Goal: Information Seeking & Learning: Check status

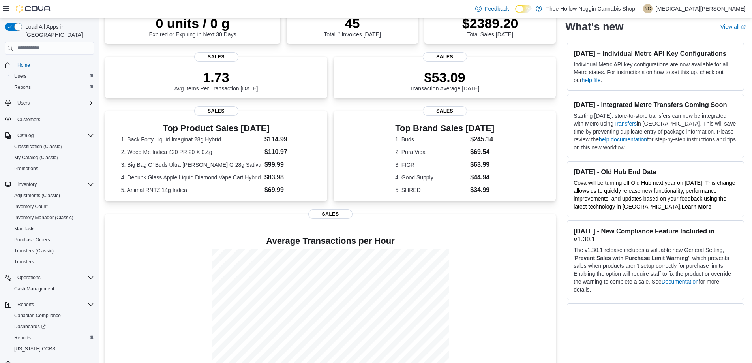
scroll to position [100, 0]
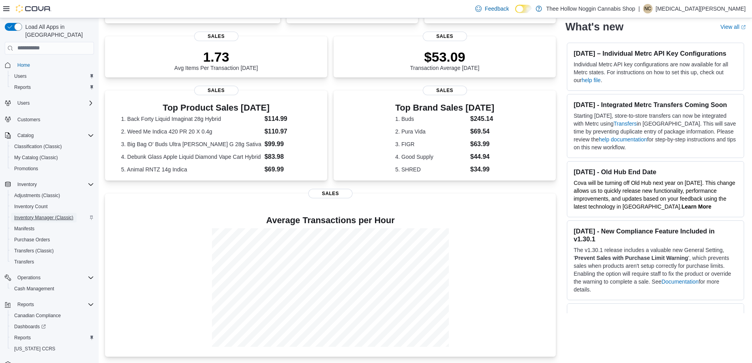
click at [41, 214] on span "Inventory Manager (Classic)" at bounding box center [43, 217] width 59 height 6
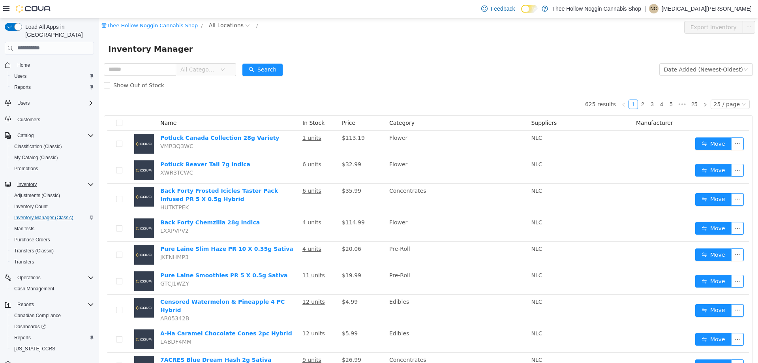
scroll to position [12, 0]
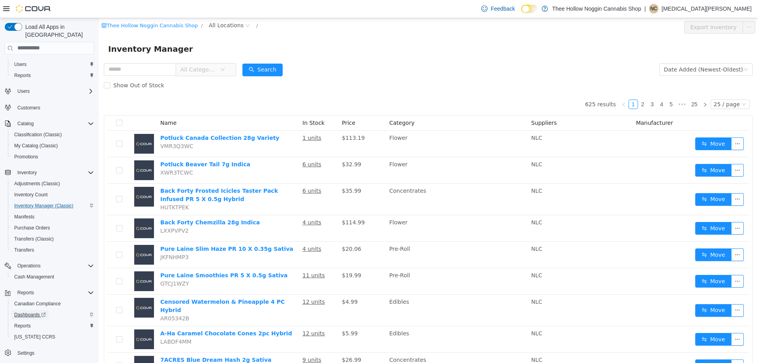
click at [38, 312] on span "Dashboards" at bounding box center [30, 315] width 32 height 6
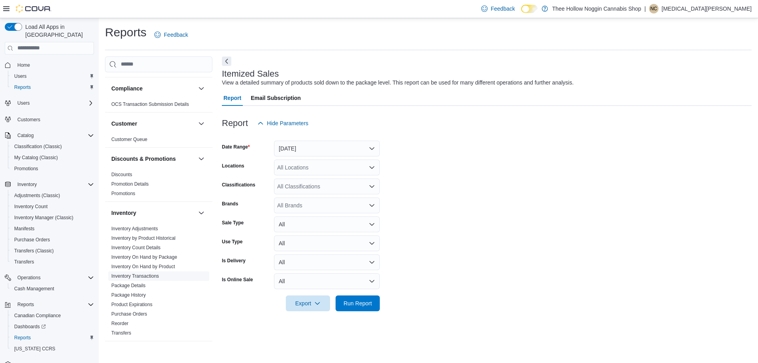
scroll to position [79, 0]
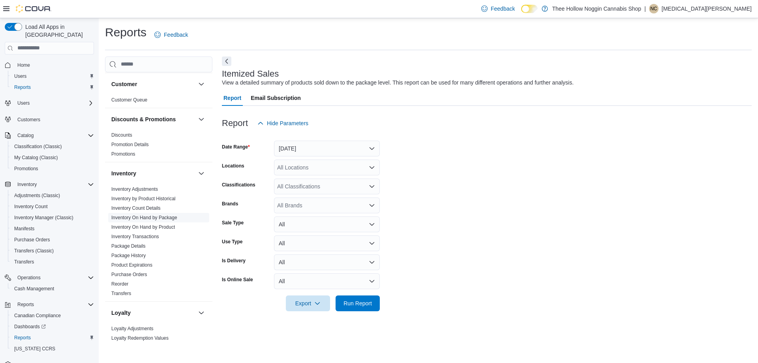
click at [154, 215] on link "Inventory On Hand by Package" at bounding box center [144, 218] width 66 height 6
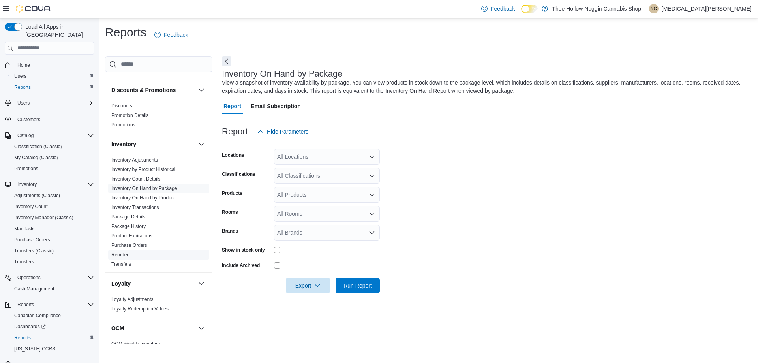
scroll to position [29, 0]
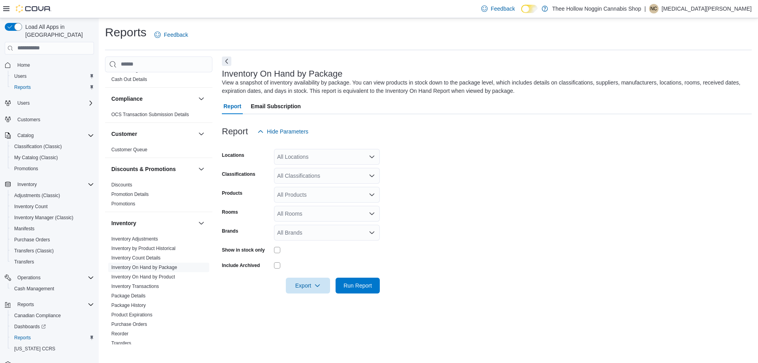
click at [305, 152] on div "All Locations" at bounding box center [327, 157] width 106 height 16
click at [324, 177] on button "[STREET_ADDRESS]" at bounding box center [327, 181] width 106 height 11
click at [347, 167] on span "Thee Hollow Noggin Cannabis Shop" at bounding box center [331, 170] width 89 height 8
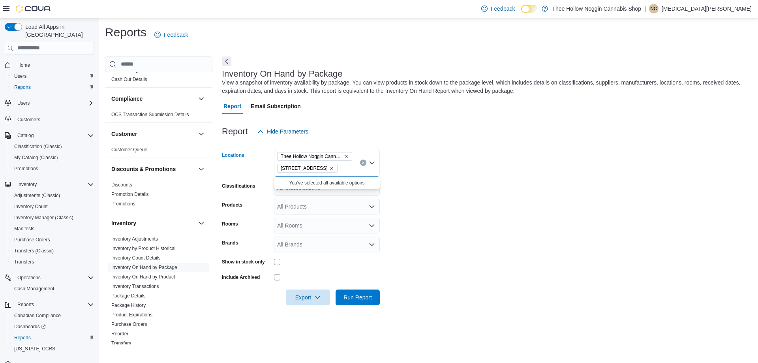
drag, startPoint x: 420, startPoint y: 199, endPoint x: 415, endPoint y: 199, distance: 4.7
click at [421, 199] on form "Locations [GEOGRAPHIC_DATA] Noggin Cannabis Shop [STREET_ADDRESS] Selected. The…" at bounding box center [487, 222] width 530 height 166
click at [364, 185] on div "All Classifications" at bounding box center [327, 188] width 106 height 16
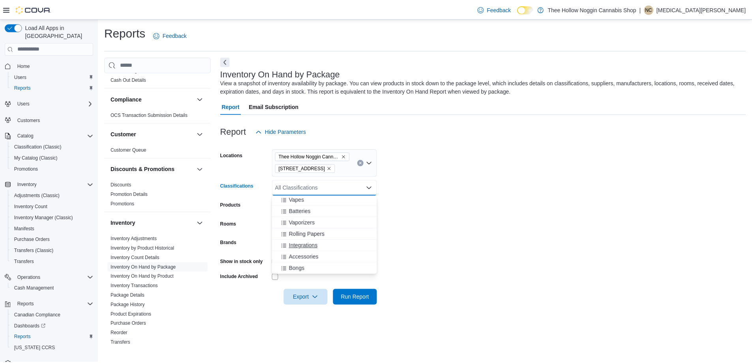
scroll to position [37, 0]
click at [299, 262] on button "Edibles" at bounding box center [327, 267] width 106 height 11
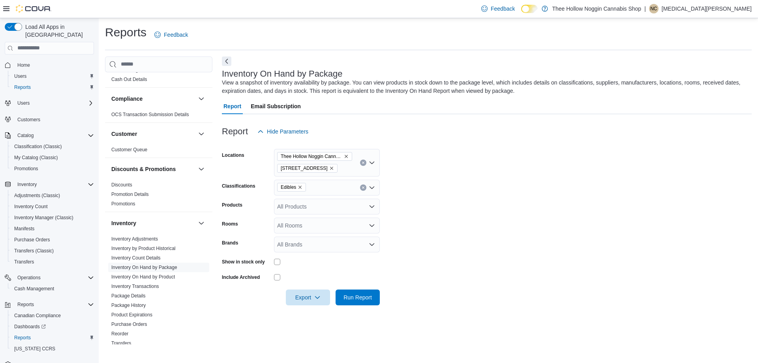
click at [430, 228] on form "Locations [GEOGRAPHIC_DATA] Noggin Cannabis Shop [STREET_ADDRESS] Classificatio…" at bounding box center [487, 222] width 530 height 166
click at [340, 207] on div "All Products" at bounding box center [327, 207] width 106 height 16
drag, startPoint x: 419, startPoint y: 203, endPoint x: 400, endPoint y: 202, distance: 19.4
click at [419, 203] on form "Locations [GEOGRAPHIC_DATA] Noggin Cannabis Shop [STREET_ADDRESS] Classificatio…" at bounding box center [487, 222] width 530 height 166
click at [318, 219] on div "All Rooms" at bounding box center [327, 226] width 106 height 16
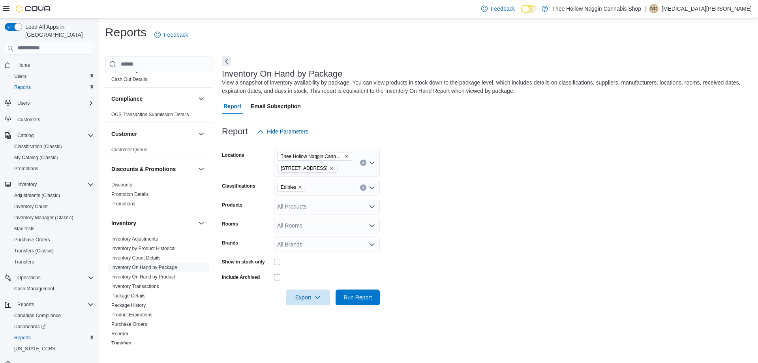
click at [452, 220] on form "Locations [GEOGRAPHIC_DATA] Noggin Cannabis Shop [STREET_ADDRESS] Classificatio…" at bounding box center [487, 222] width 530 height 166
click at [370, 241] on icon "Open list of options" at bounding box center [372, 244] width 6 height 6
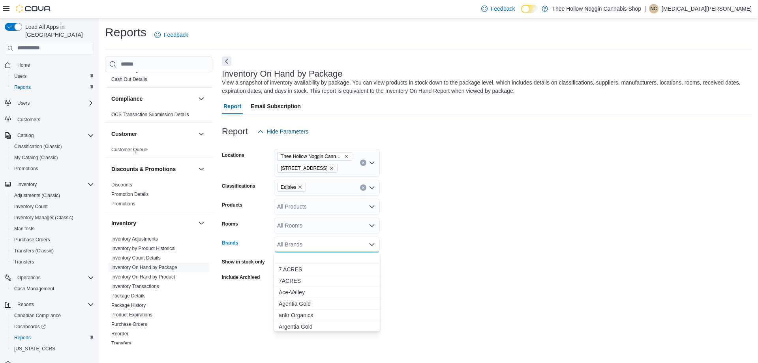
click at [435, 227] on form "Locations [GEOGRAPHIC_DATA] Noggin Cannabis Shop [STREET_ADDRESS] Classificatio…" at bounding box center [487, 222] width 530 height 166
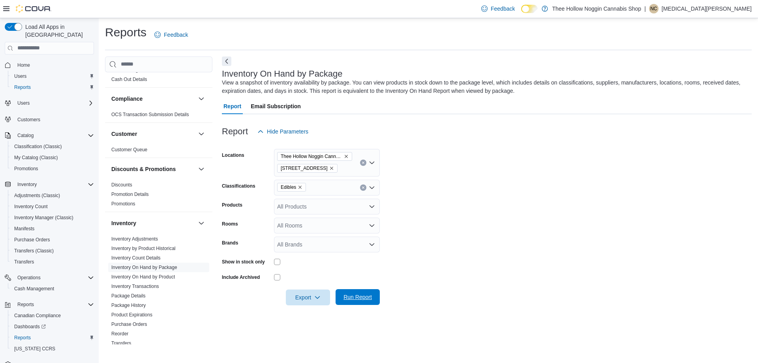
click at [348, 299] on span "Run Report" at bounding box center [358, 297] width 28 height 8
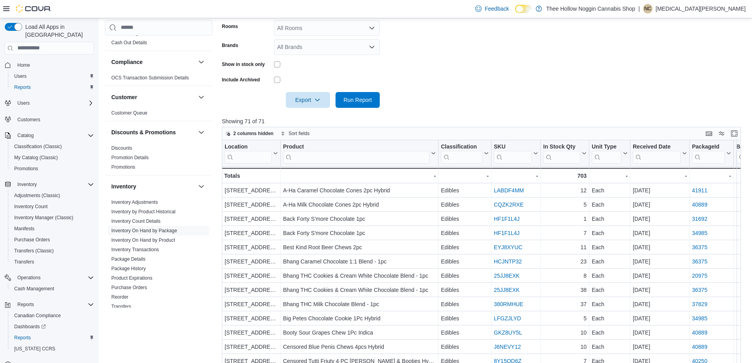
scroll to position [258, 0]
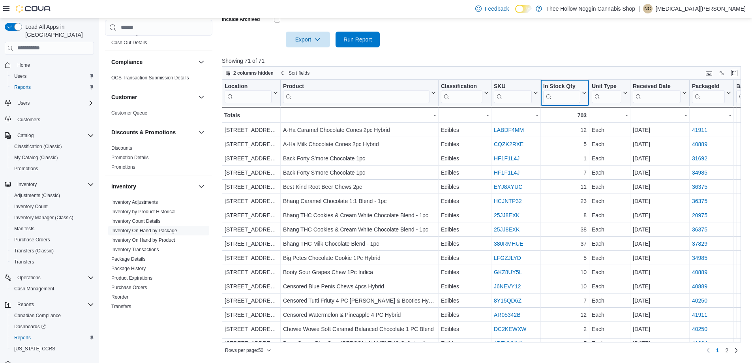
click at [557, 90] on input "search" at bounding box center [561, 96] width 37 height 13
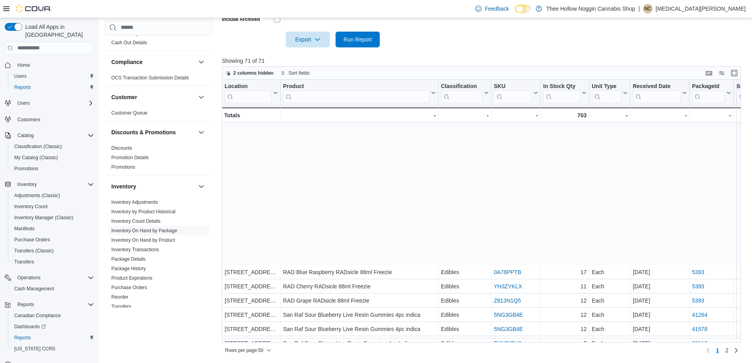
scroll to position [495, 0]
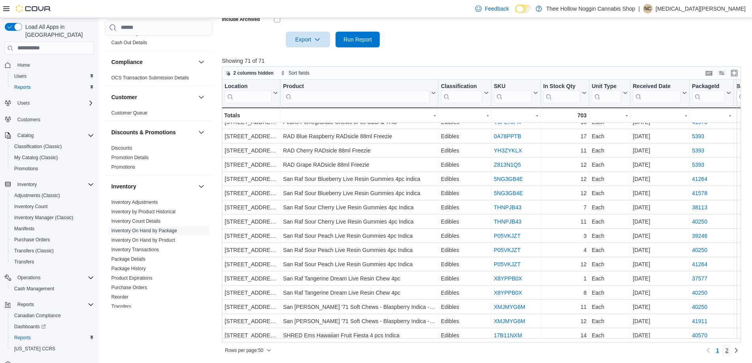
click at [729, 350] on span "2" at bounding box center [726, 350] width 3 height 8
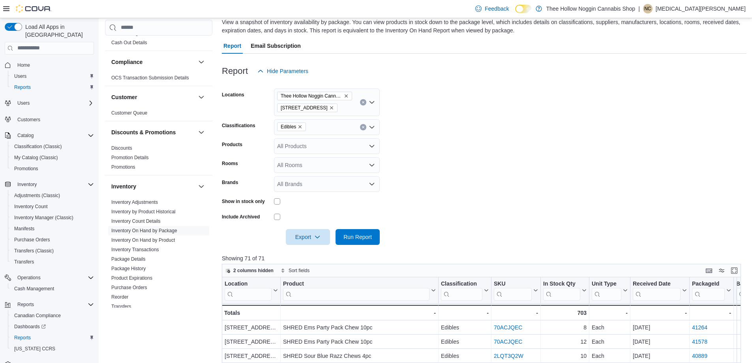
scroll to position [179, 0]
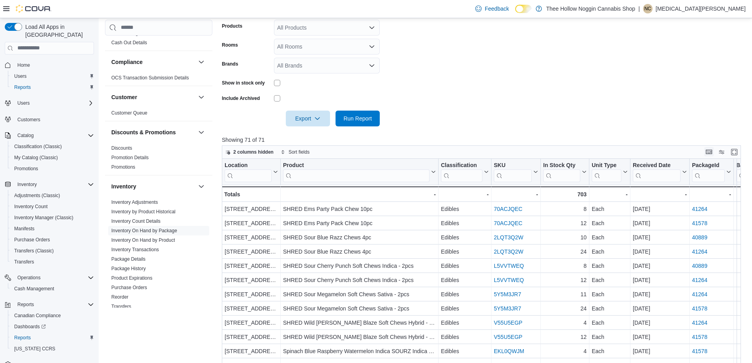
click at [714, 151] on button "Keyboard shortcuts" at bounding box center [708, 151] width 9 height 9
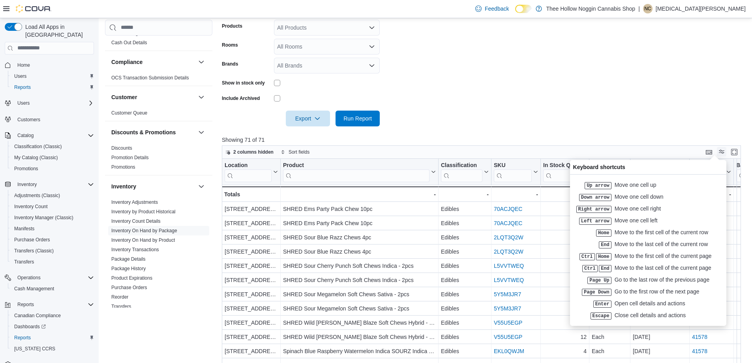
click at [723, 152] on button "Display options" at bounding box center [721, 151] width 9 height 9
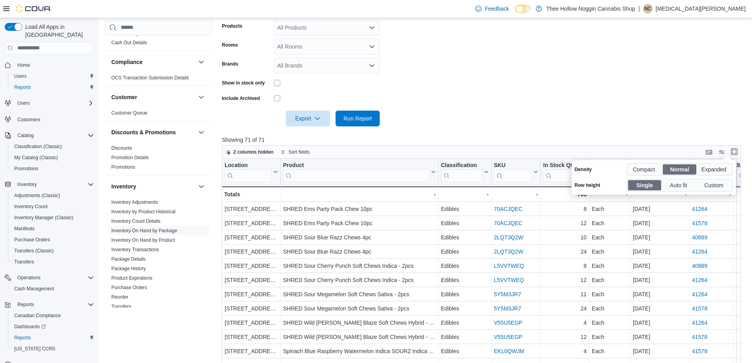
click at [736, 150] on button "Enter fullscreen" at bounding box center [734, 151] width 9 height 9
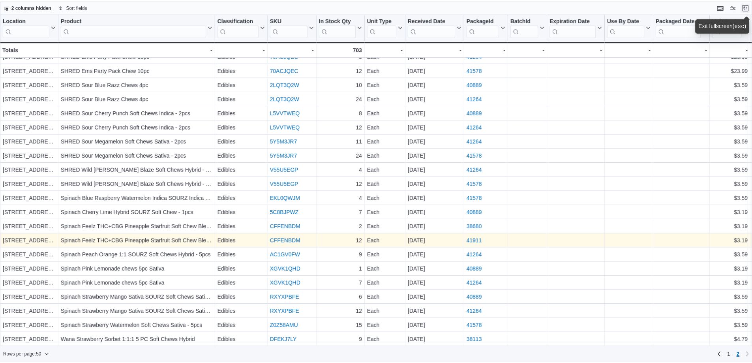
scroll to position [0, 0]
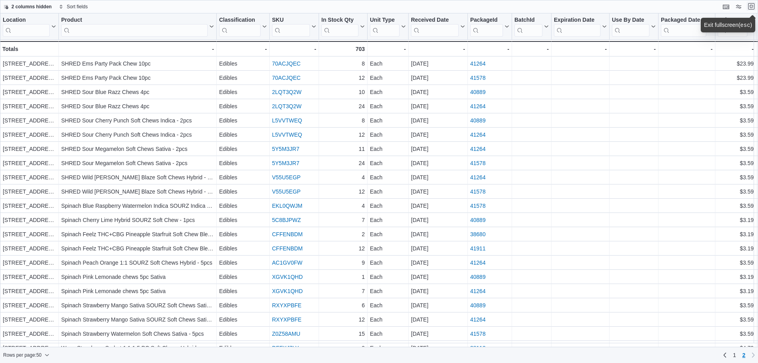
click at [751, 9] on button "Exit fullscreen" at bounding box center [751, 6] width 9 height 9
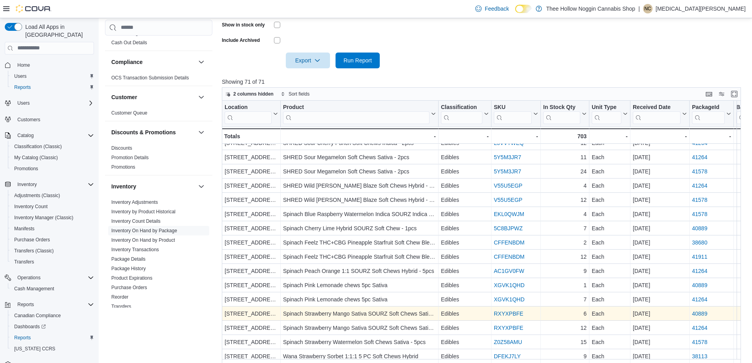
scroll to position [258, 0]
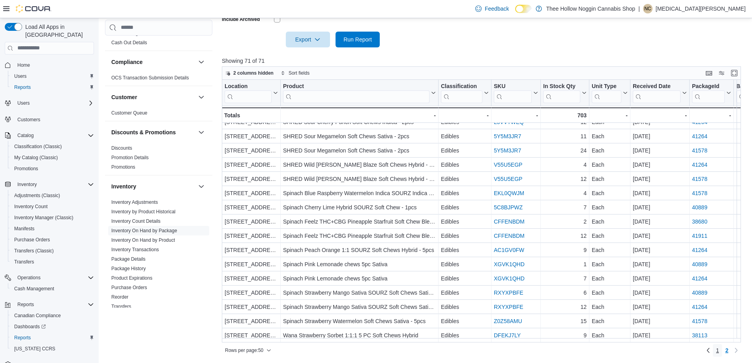
click at [719, 349] on span "1" at bounding box center [717, 350] width 3 height 8
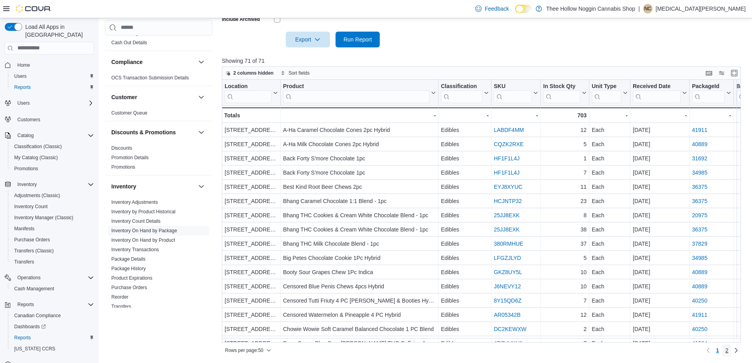
click at [729, 350] on span "2" at bounding box center [726, 350] width 3 height 8
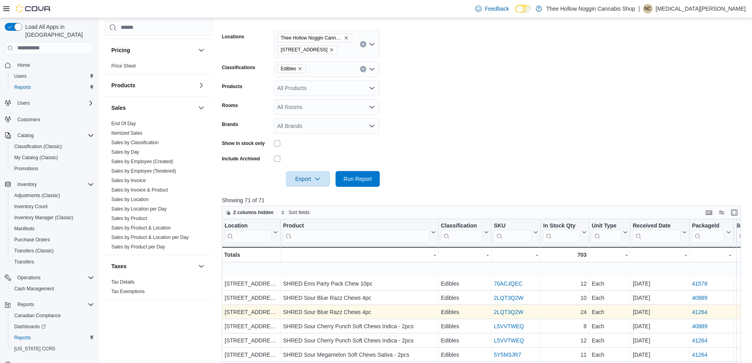
scroll to position [39, 0]
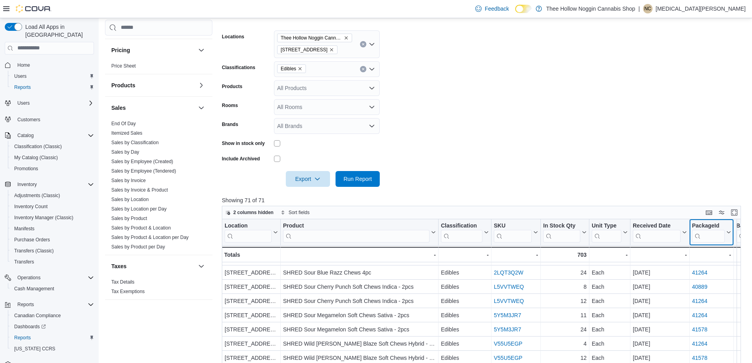
drag, startPoint x: 729, startPoint y: 233, endPoint x: 598, endPoint y: 247, distance: 131.4
click at [598, 247] on div "Location Click to view column header actions Product Click to view column heade…" at bounding box center [484, 350] width 525 height 263
click at [739, 211] on button "Enter fullscreen" at bounding box center [734, 211] width 9 height 9
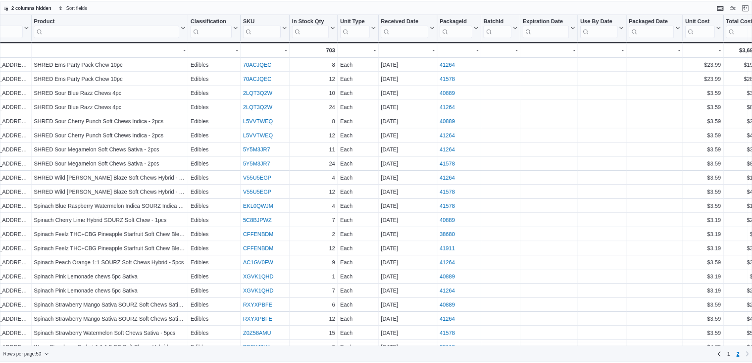
scroll to position [0, 0]
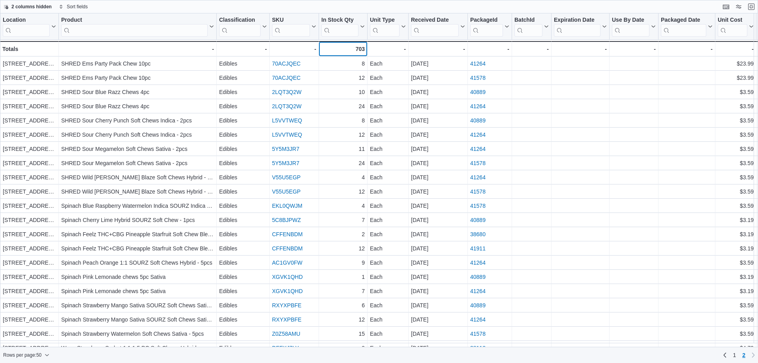
click at [358, 51] on div "703" at bounding box center [342, 48] width 43 height 9
click at [753, 7] on button "Exit fullscreen" at bounding box center [751, 6] width 9 height 9
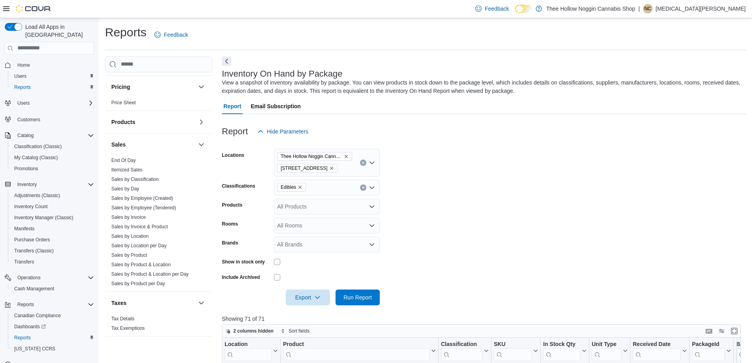
click at [299, 226] on div "All Rooms" at bounding box center [327, 226] width 106 height 16
click at [300, 209] on div "All Products" at bounding box center [327, 207] width 106 height 16
click at [248, 199] on div "Products" at bounding box center [246, 207] width 49 height 16
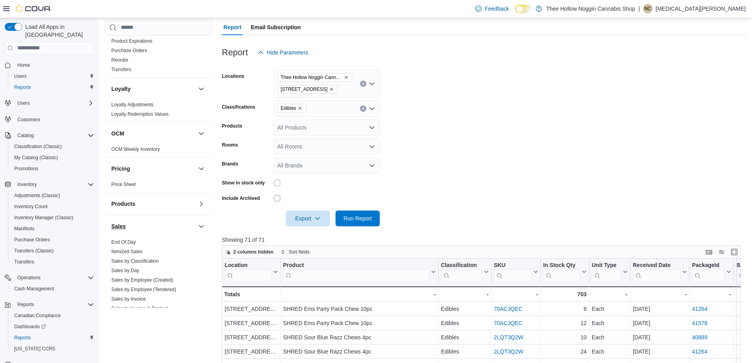
scroll to position [148, 0]
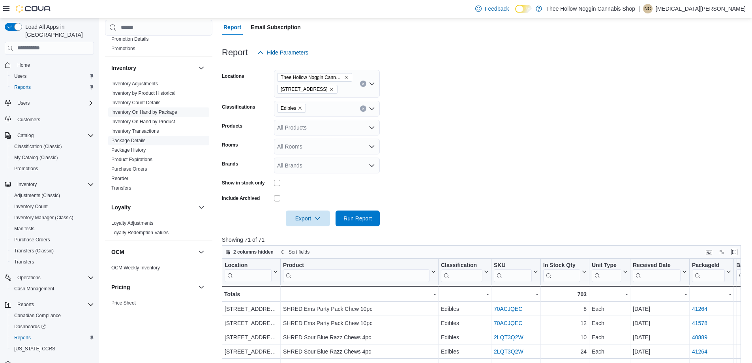
click at [148, 140] on span "Package Details" at bounding box center [158, 140] width 101 height 9
click at [140, 143] on link "Package Details" at bounding box center [128, 141] width 34 height 6
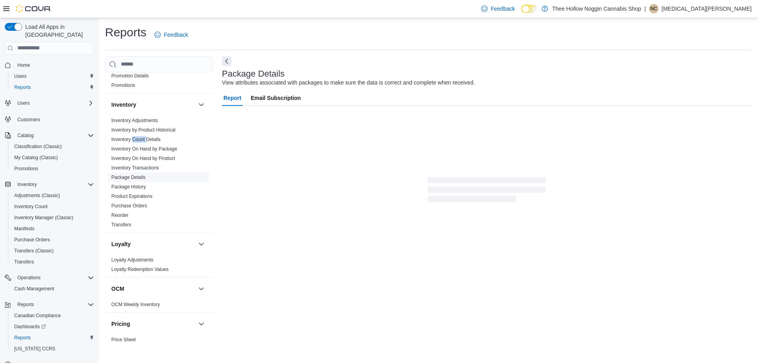
click at [140, 143] on span "Inventory Count Details" at bounding box center [158, 139] width 101 height 9
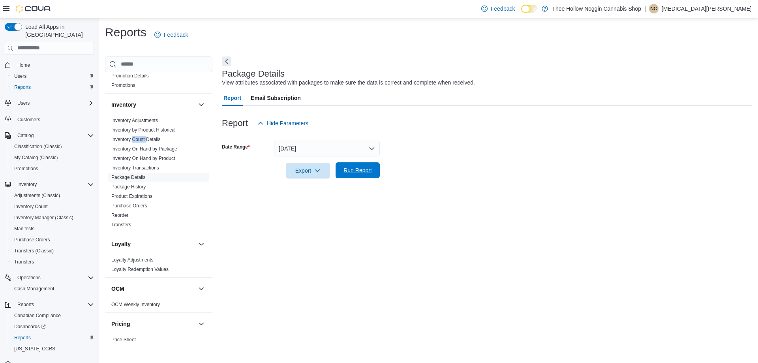
click at [363, 171] on span "Run Report" at bounding box center [358, 170] width 28 height 8
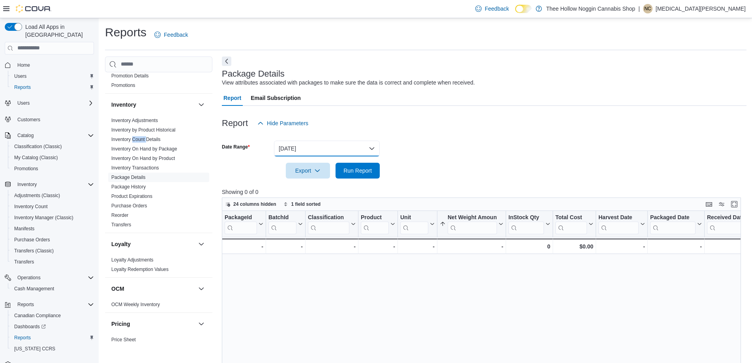
click at [337, 148] on button "[DATE]" at bounding box center [327, 149] width 106 height 16
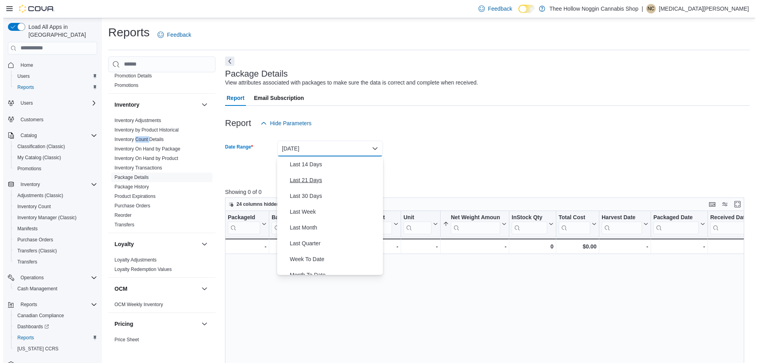
scroll to position [118, 0]
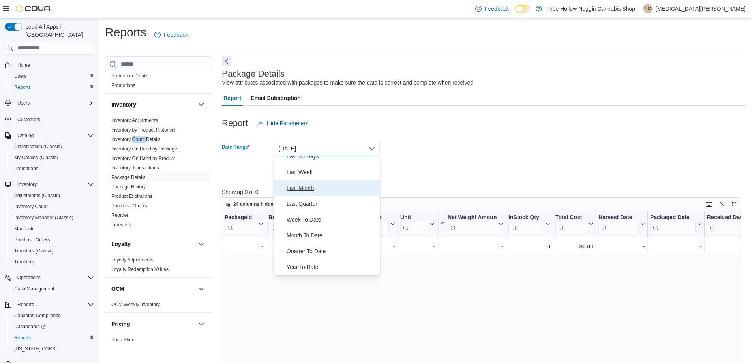
click at [331, 181] on button "Last Month" at bounding box center [327, 188] width 106 height 16
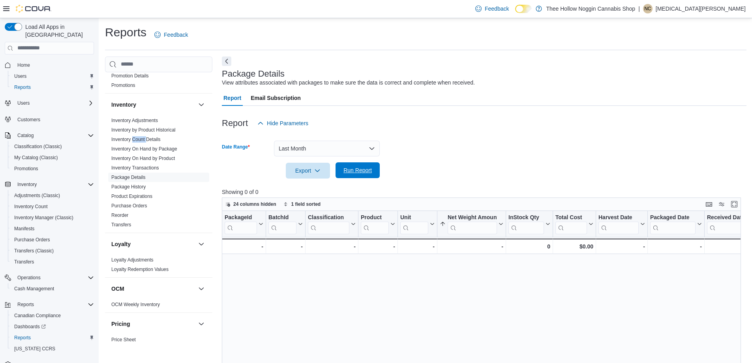
click at [367, 173] on span "Run Report" at bounding box center [358, 170] width 28 height 8
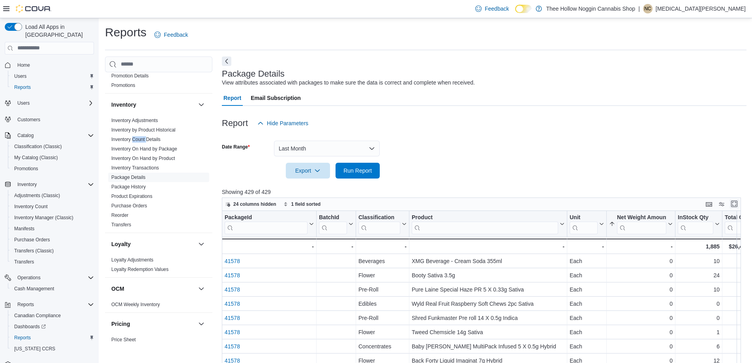
click at [739, 201] on button "Enter fullscreen" at bounding box center [734, 203] width 9 height 9
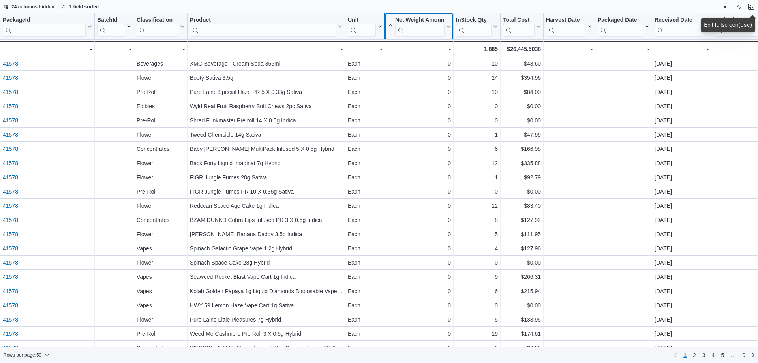
click at [410, 29] on input "search" at bounding box center [419, 30] width 49 height 13
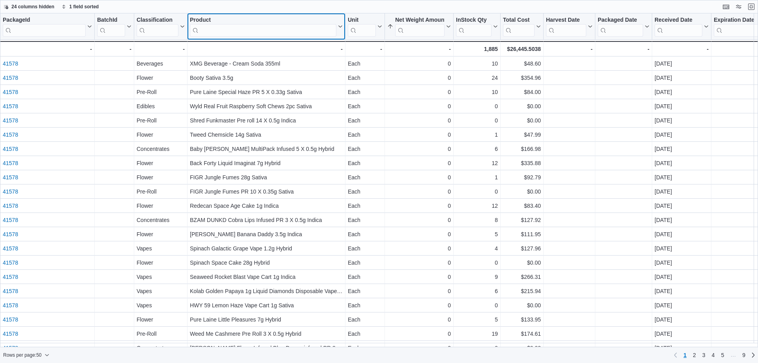
click at [306, 24] on input "search" at bounding box center [263, 30] width 147 height 13
click at [338, 24] on button "Product" at bounding box center [266, 27] width 153 height 20
click at [334, 18] on div "Product" at bounding box center [263, 21] width 147 height 8
click at [750, 6] on button "Exit fullscreen" at bounding box center [751, 6] width 9 height 9
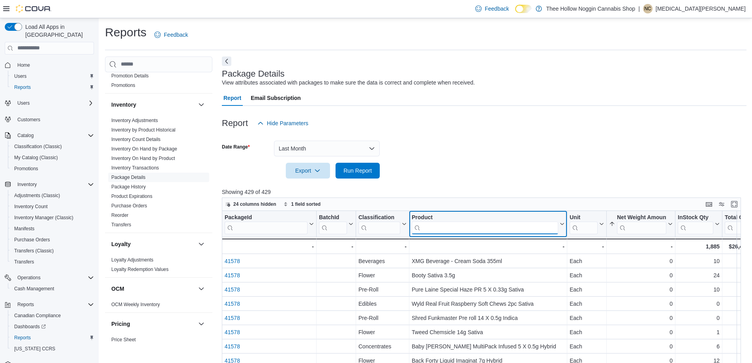
click at [449, 228] on input "search" at bounding box center [485, 228] width 147 height 13
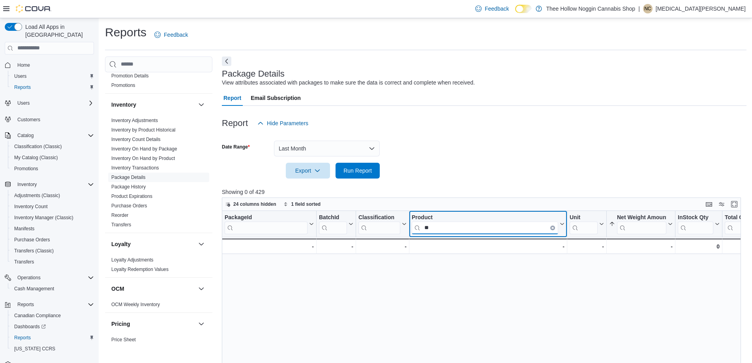
type input "*"
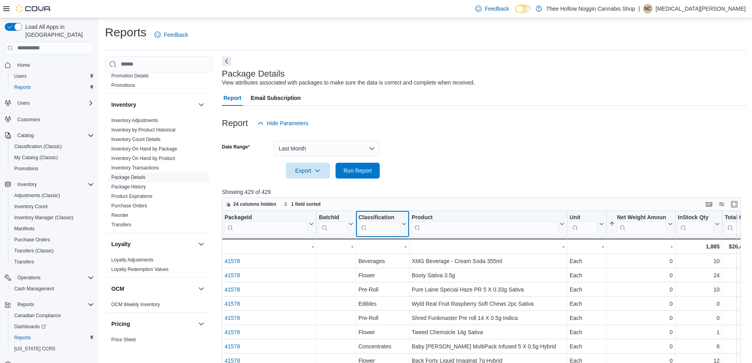
click at [381, 229] on input "search" at bounding box center [380, 228] width 42 height 13
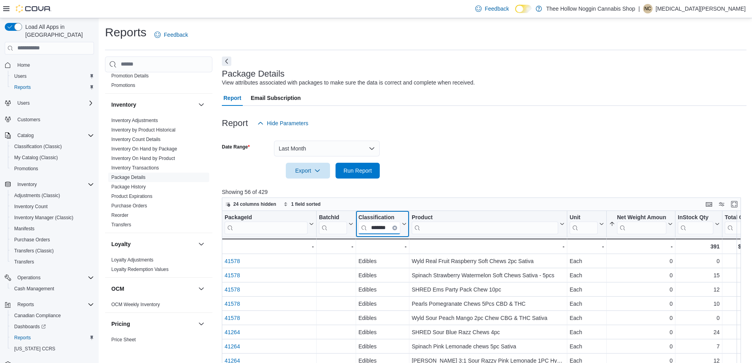
type input "*******"
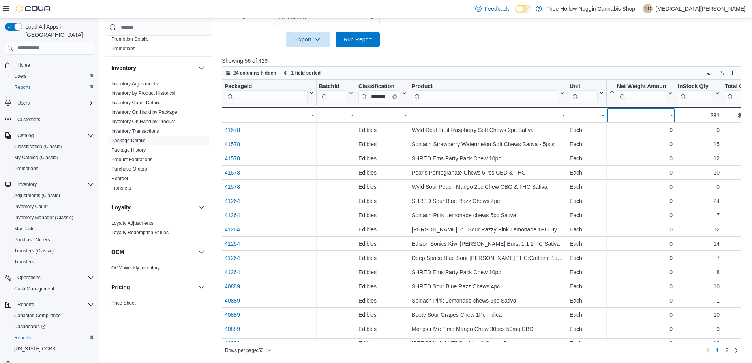
click at [664, 118] on div "-" at bounding box center [641, 115] width 64 height 9
click at [729, 349] on span "2" at bounding box center [726, 350] width 3 height 8
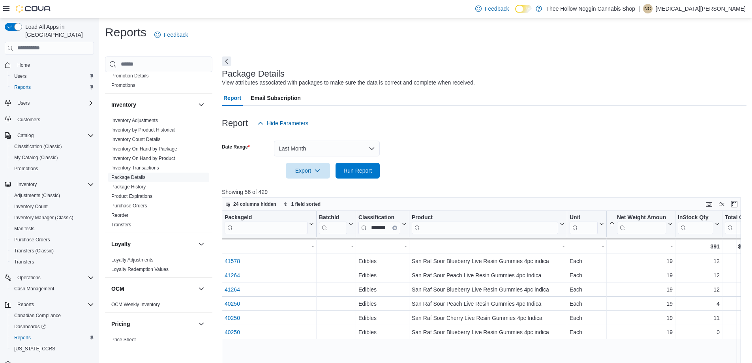
scroll to position [79, 0]
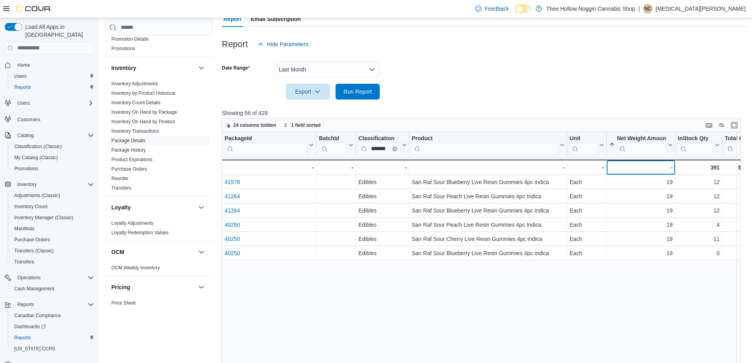
click at [653, 164] on div "-" at bounding box center [641, 167] width 64 height 9
click at [656, 167] on div "-" at bounding box center [641, 167] width 64 height 9
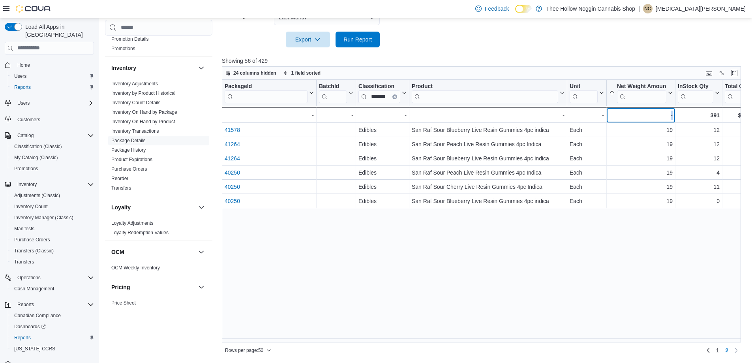
scroll to position [92, 0]
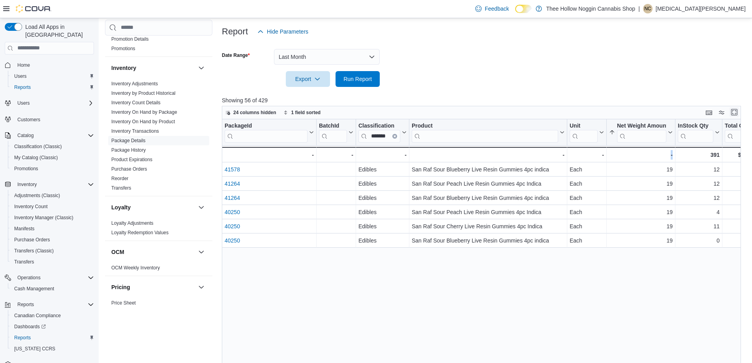
click at [739, 114] on button "Enter fullscreen" at bounding box center [734, 111] width 9 height 9
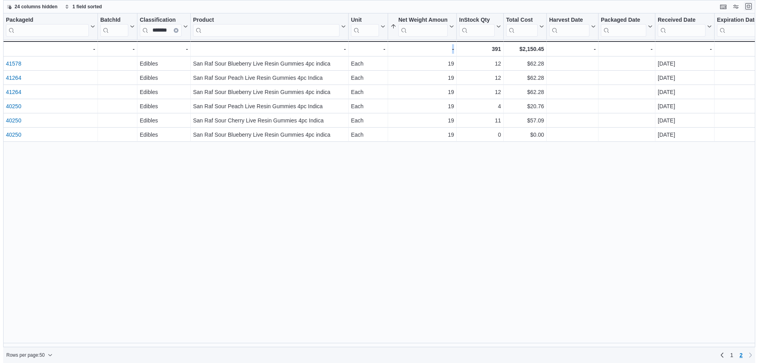
scroll to position [0, 0]
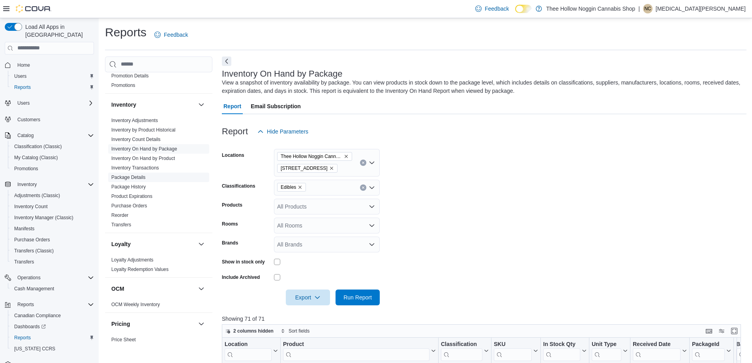
click at [145, 175] on link "Package Details" at bounding box center [128, 178] width 34 height 6
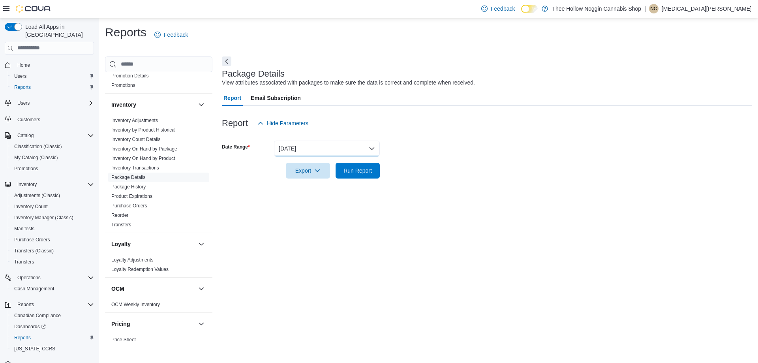
click at [306, 149] on button "[DATE]" at bounding box center [327, 149] width 106 height 16
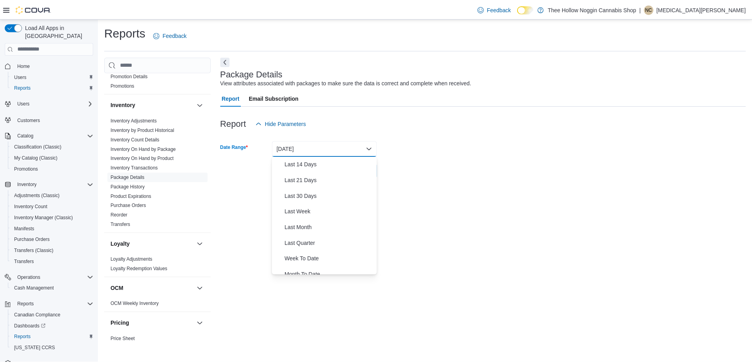
scroll to position [118, 0]
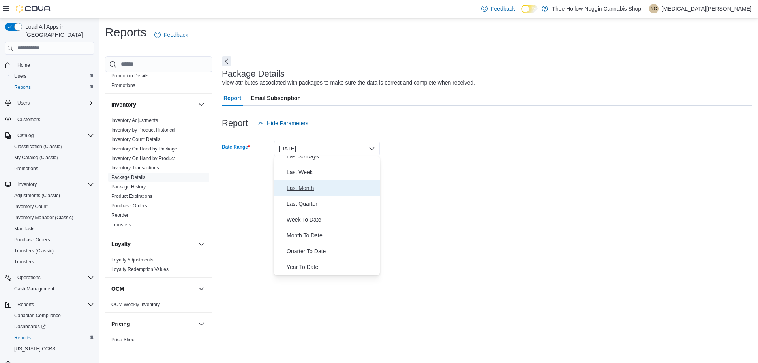
click at [329, 187] on span "Last Month" at bounding box center [332, 187] width 90 height 9
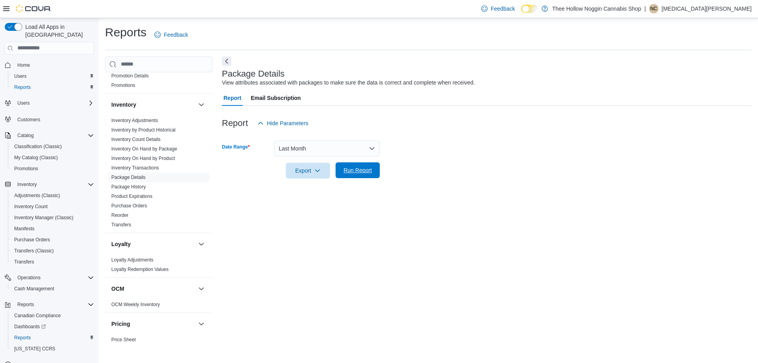
click at [357, 175] on span "Run Report" at bounding box center [357, 170] width 35 height 16
